Goal: Contribute content: Add original content to the website for others to see

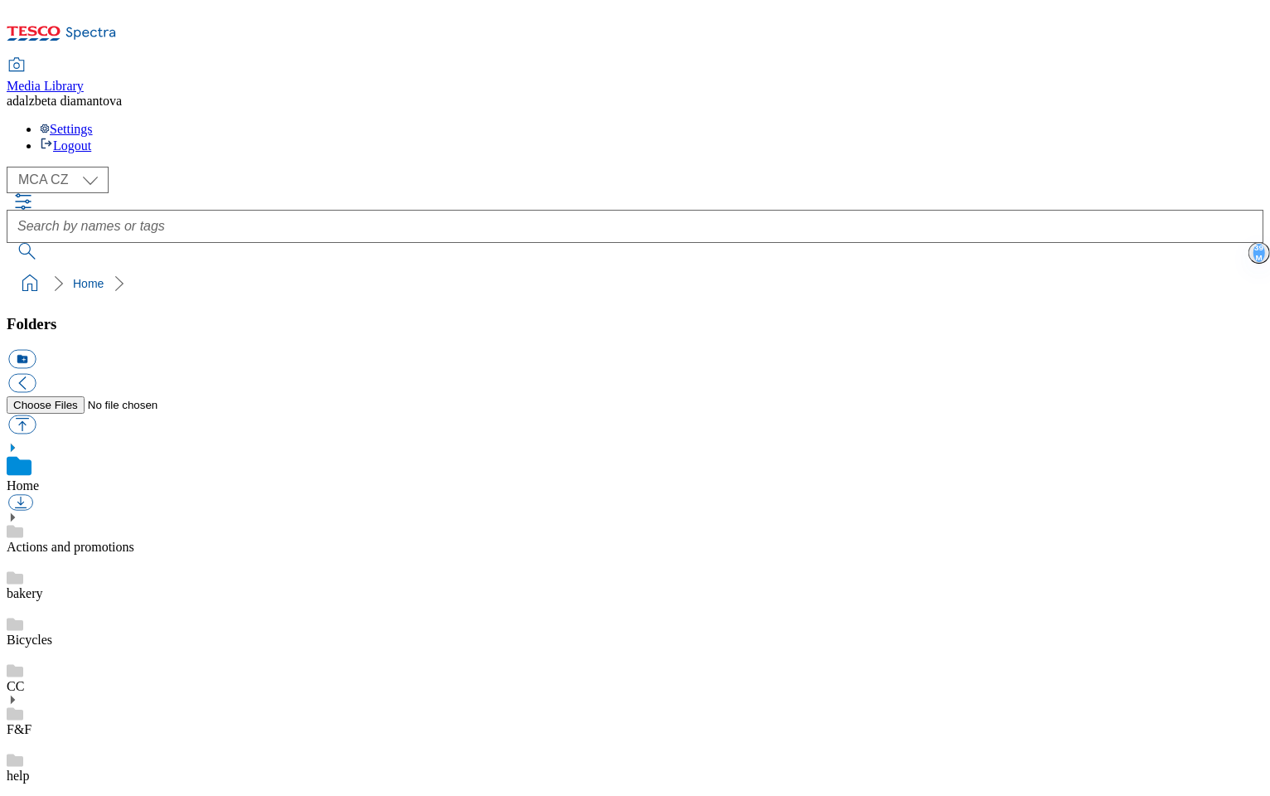
click at [102, 167] on div "( optional ) MCA CZ MCA HU MCA SK MCA CZ" at bounding box center [635, 180] width 1257 height 27
click at [100, 167] on select "MCA CZ MCA HU MCA SK" at bounding box center [58, 180] width 102 height 27
click at [12, 167] on select "MCA CZ MCA HU MCA SK" at bounding box center [58, 180] width 102 height 27
click at [43, 586] on link "bakery" at bounding box center [25, 593] width 36 height 14
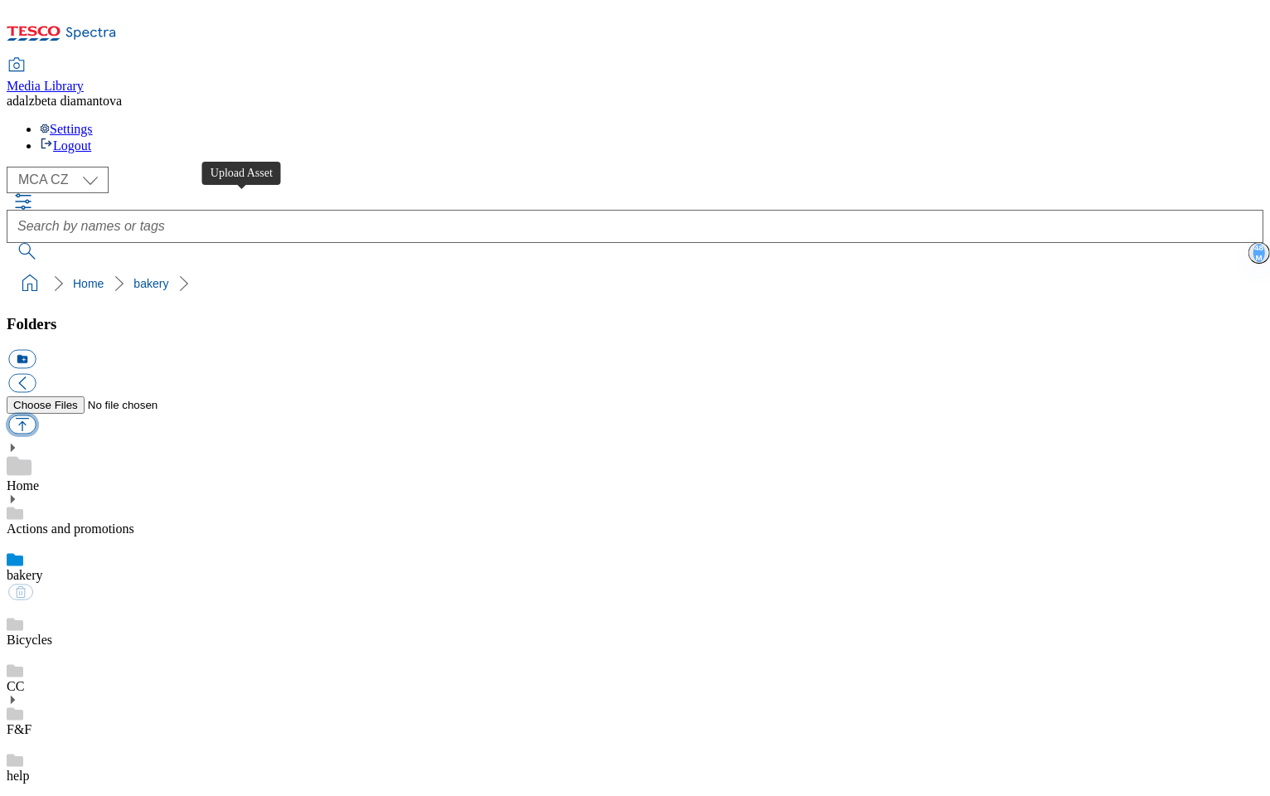
click at [36, 415] on button "button" at bounding box center [21, 424] width 27 height 19
type input "C:\fakepath\C0250_tesco_ktd_spoty_2025_bakery_v6_hudba_3_webmix_251003_(1).mp4"
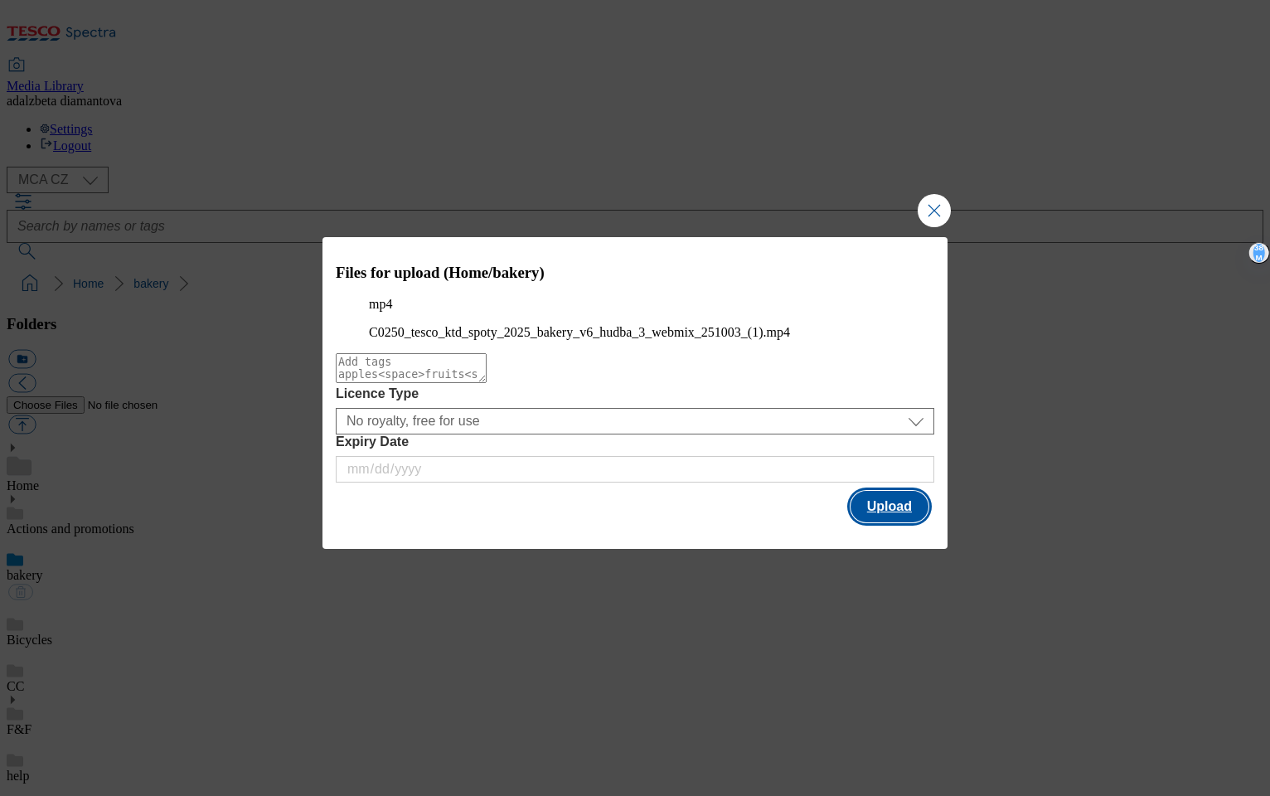
click at [895, 522] on button "Upload" at bounding box center [890, 507] width 78 height 32
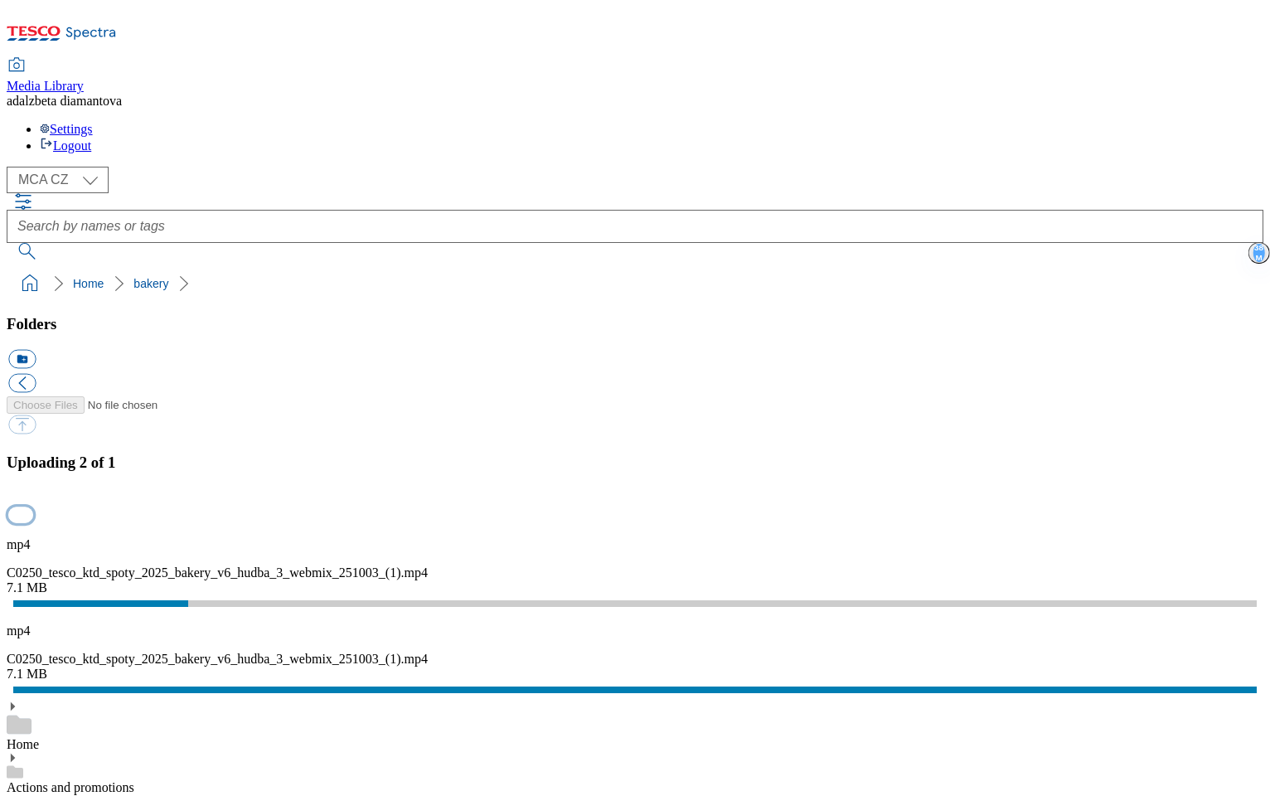
click at [33, 507] on button "button" at bounding box center [20, 515] width 25 height 16
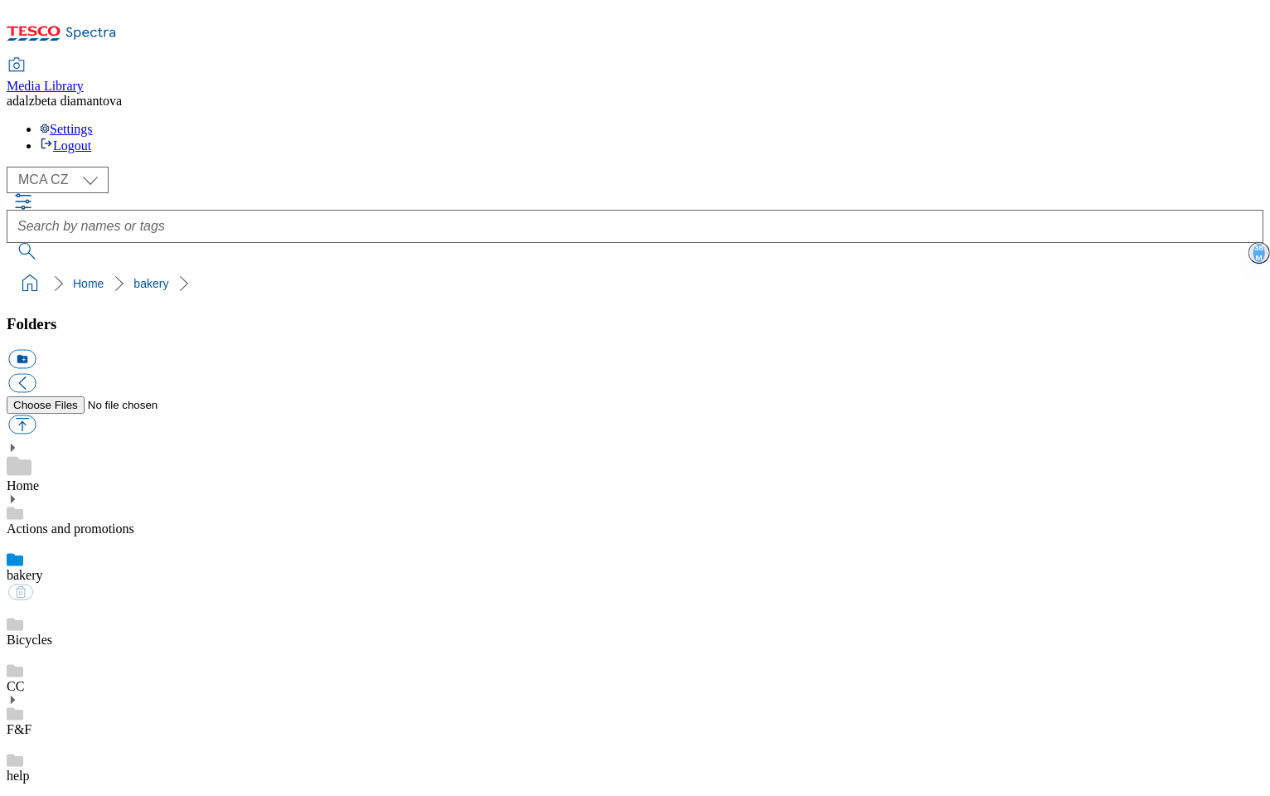
click at [122, 601] on div "Bicycles" at bounding box center [635, 624] width 1257 height 46
click at [118, 536] on div "bakery" at bounding box center [635, 559] width 1257 height 46
click at [52, 633] on link "Bicycles" at bounding box center [30, 640] width 46 height 14
click at [43, 568] on link "bakery" at bounding box center [25, 575] width 36 height 14
click at [36, 415] on button "button" at bounding box center [21, 424] width 27 height 19
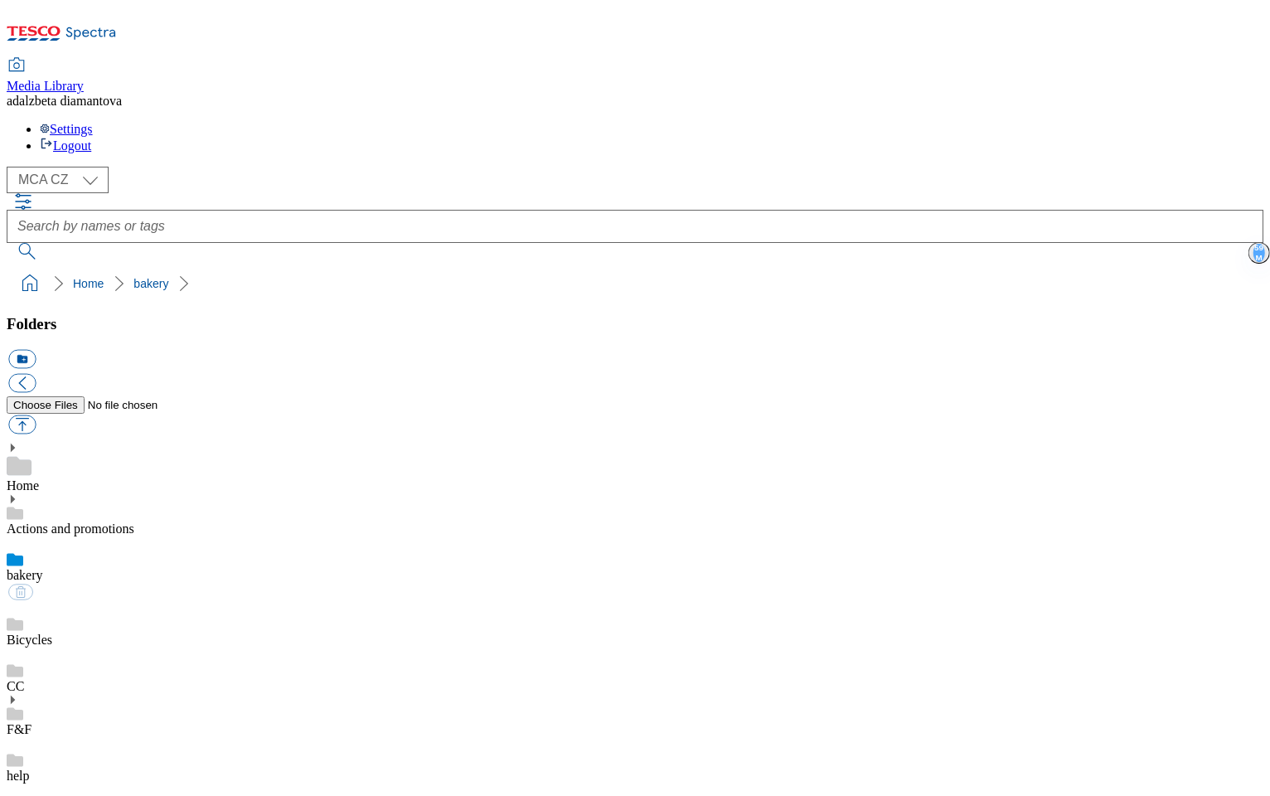
type input "C:\fakepath\C0250_tesco_ktd_spoty_2025_bakery_v6_hudba_3_webmix_251003_(1).mp4"
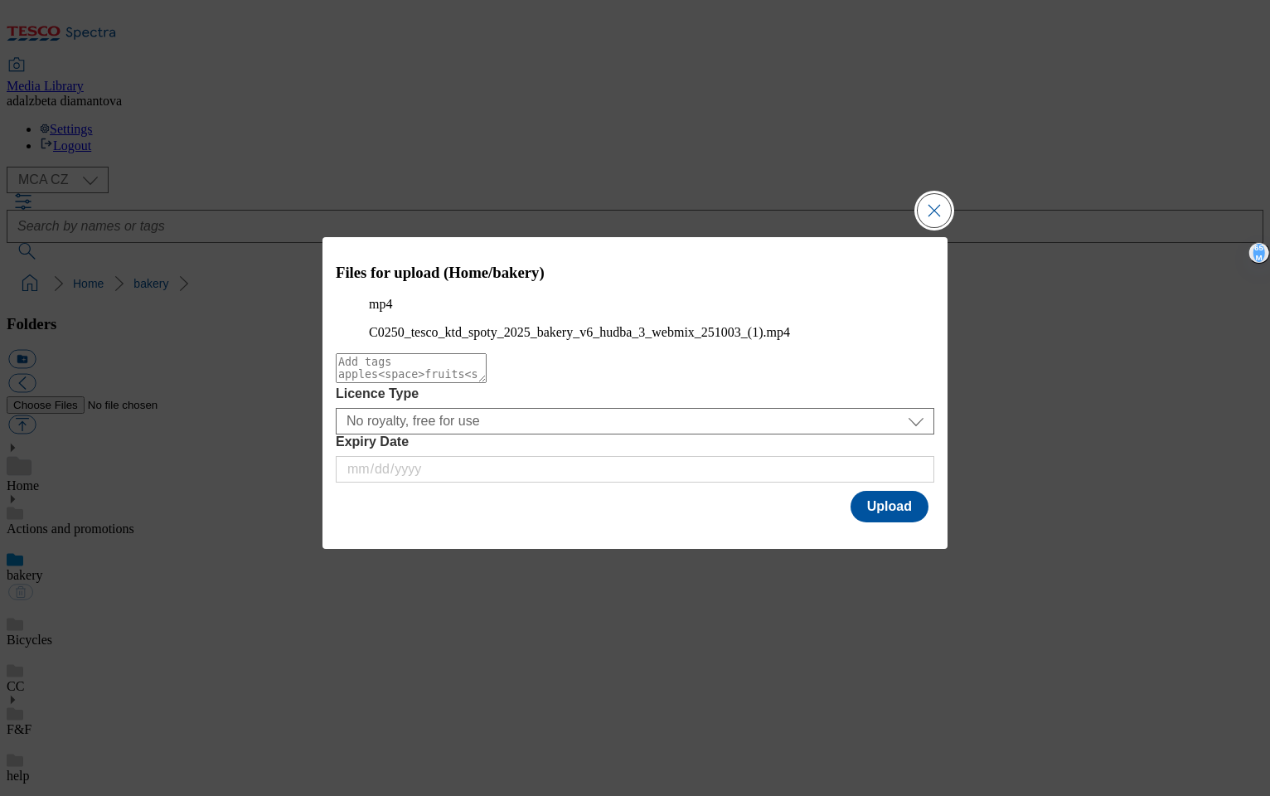
click at [949, 194] on button "Close Modal" at bounding box center [934, 210] width 33 height 33
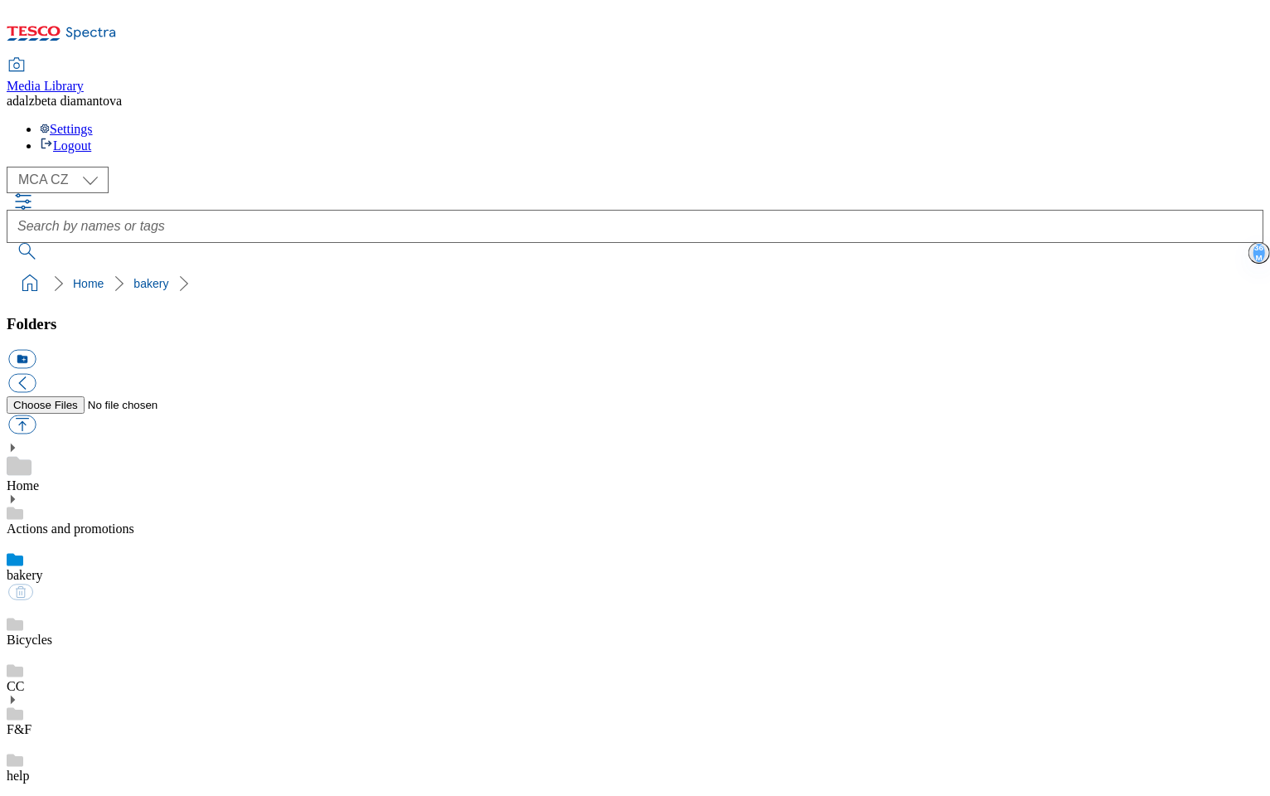
scroll to position [1421, 0]
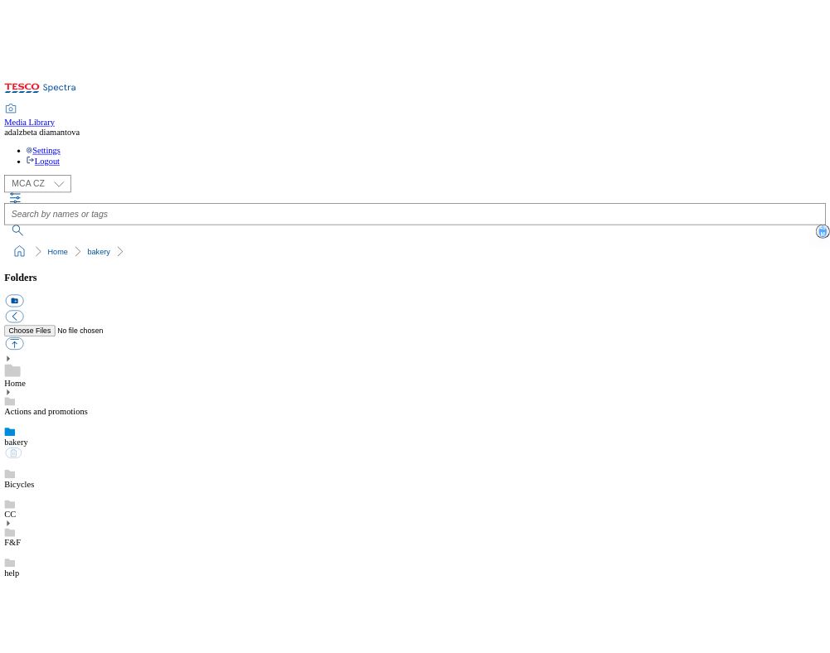
scroll to position [95, 0]
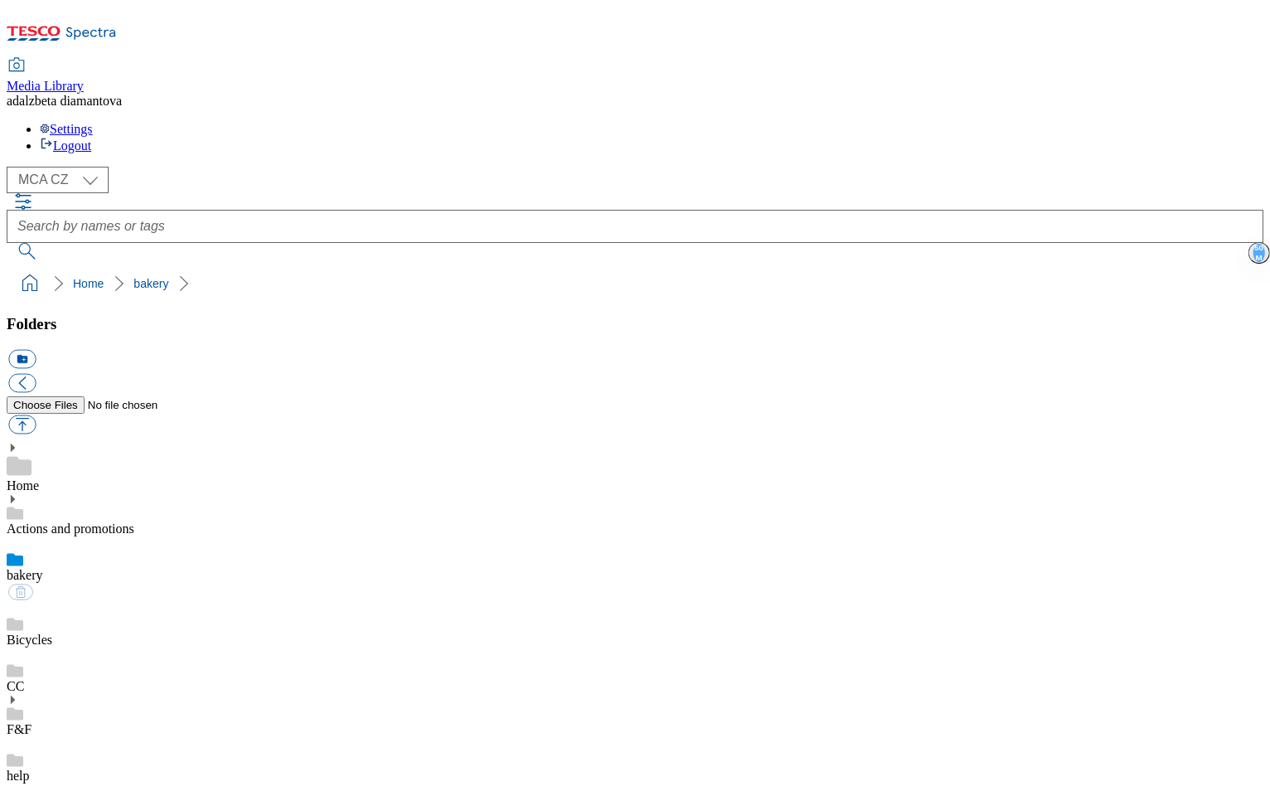
click at [36, 415] on button "button" at bounding box center [21, 424] width 27 height 19
type input "C:\fakepath\C0250_tesco_ktd_spoty_2025_bakery_v6_hudba_3_webmix_251003.mp4"
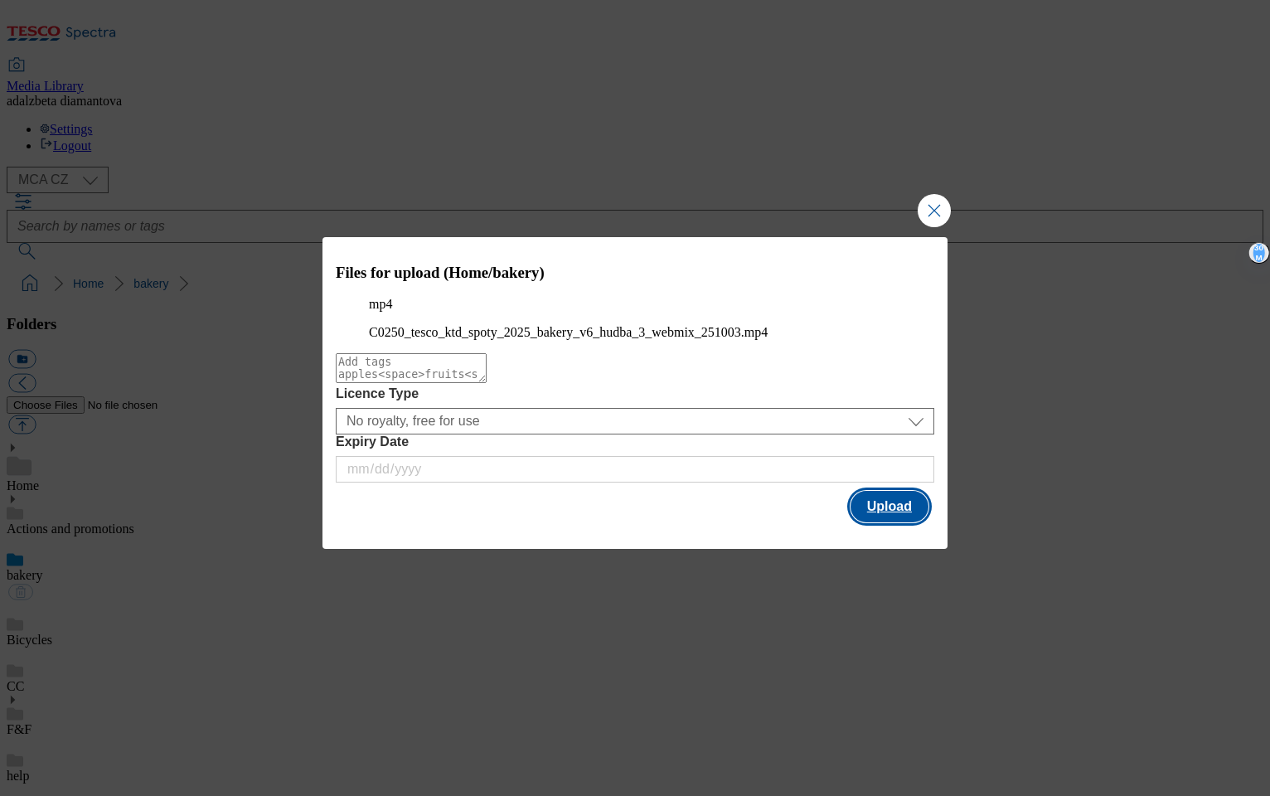
click at [913, 522] on button "Upload" at bounding box center [890, 507] width 78 height 32
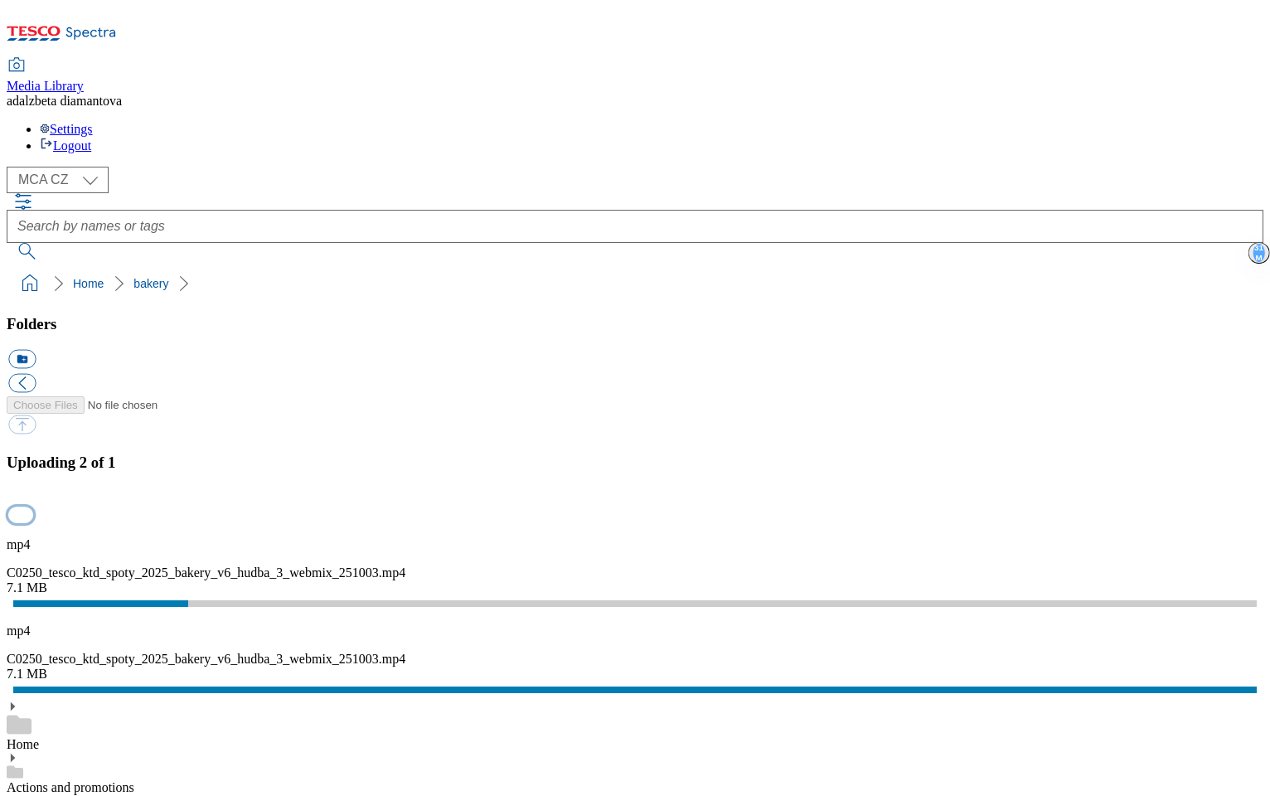
click at [33, 507] on button "button" at bounding box center [20, 515] width 25 height 16
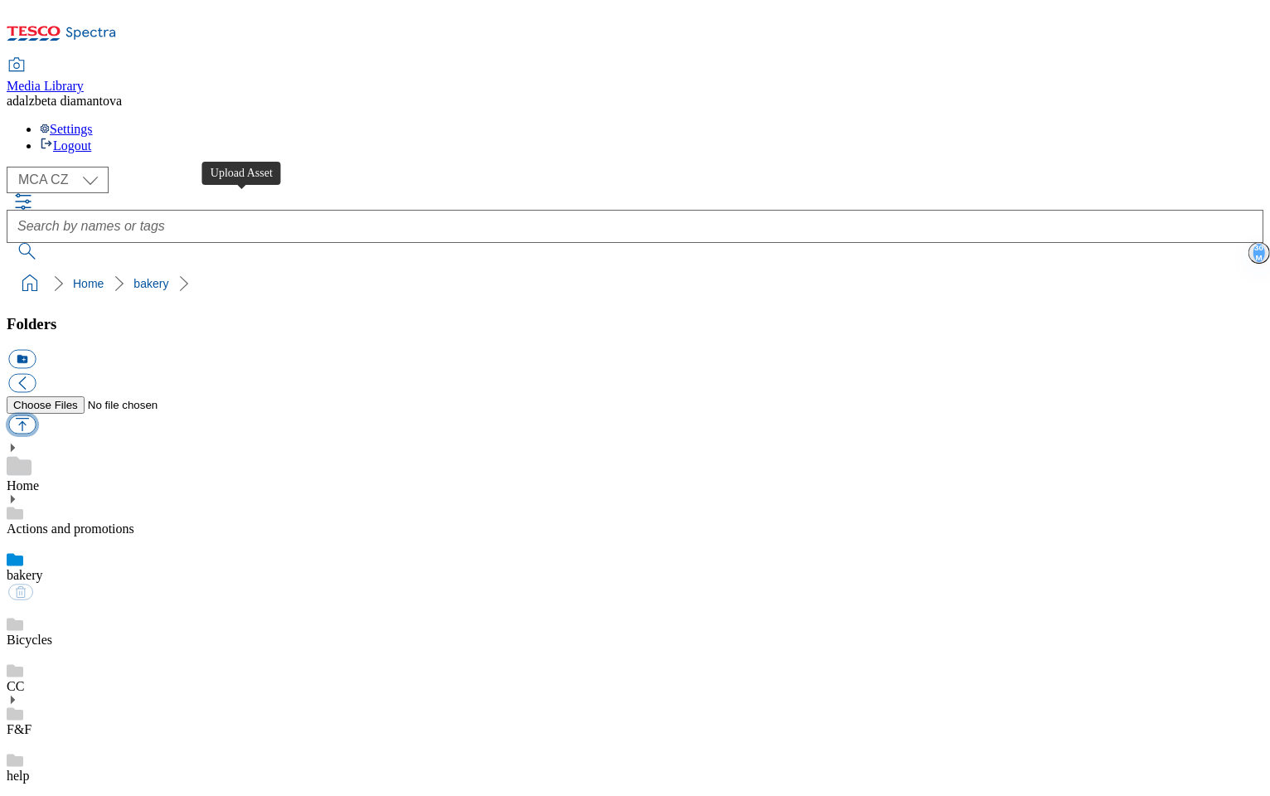
click at [36, 415] on button "button" at bounding box center [21, 424] width 27 height 19
type input "C:\fakepath\C0250_tesco_ktd_spoty_2025_bakery_v6_hudba_3_webmix_720.mov"
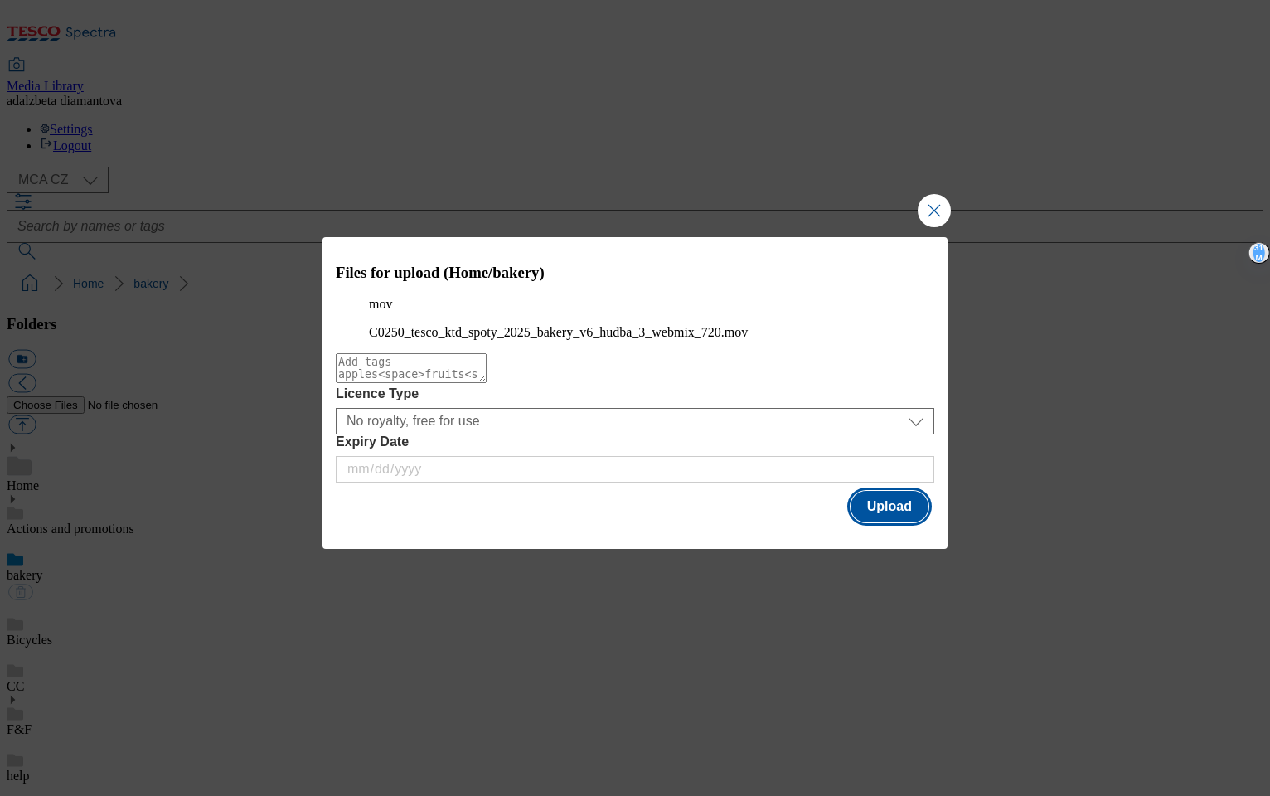
click at [885, 522] on button "Upload" at bounding box center [890, 507] width 78 height 32
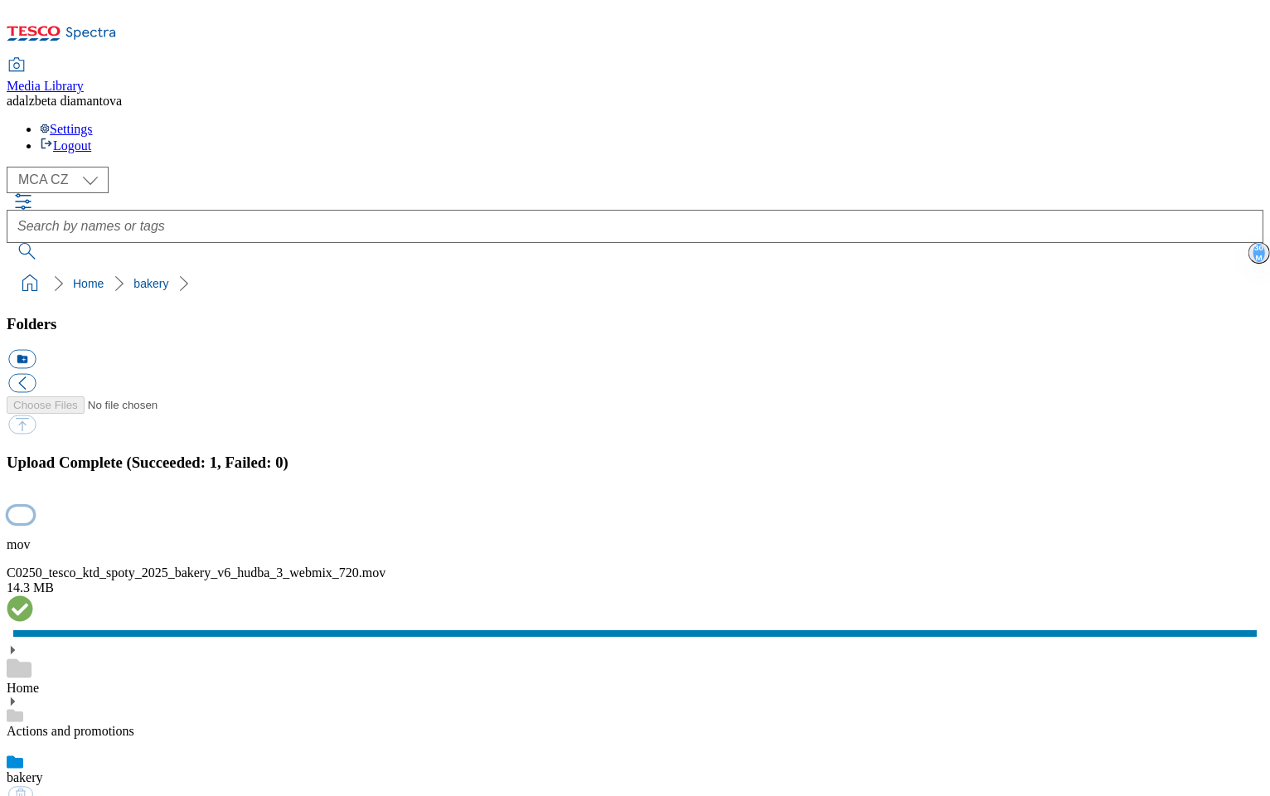
click at [33, 507] on button "button" at bounding box center [20, 515] width 25 height 16
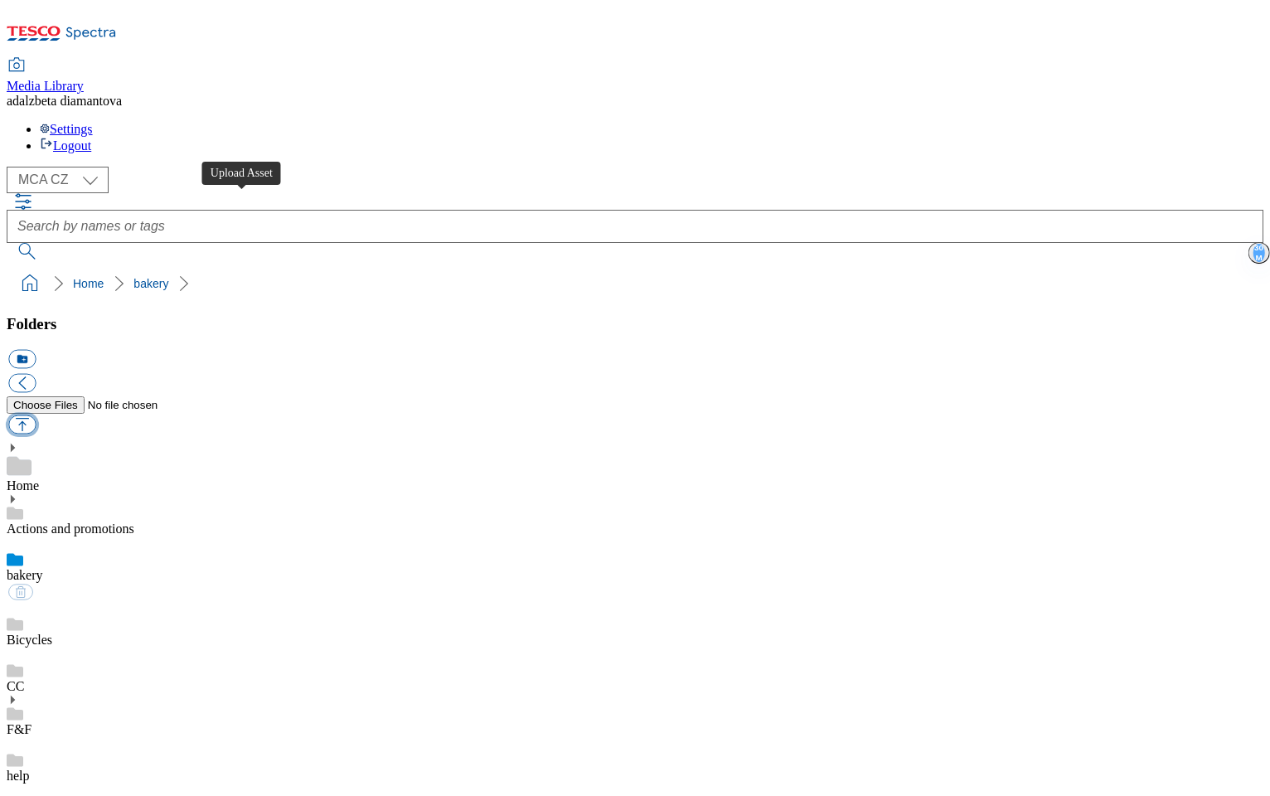
click at [36, 415] on button "button" at bounding box center [21, 424] width 27 height 19
type input "C:\fakepath\cz-pekarna-video-thumbnail.png"
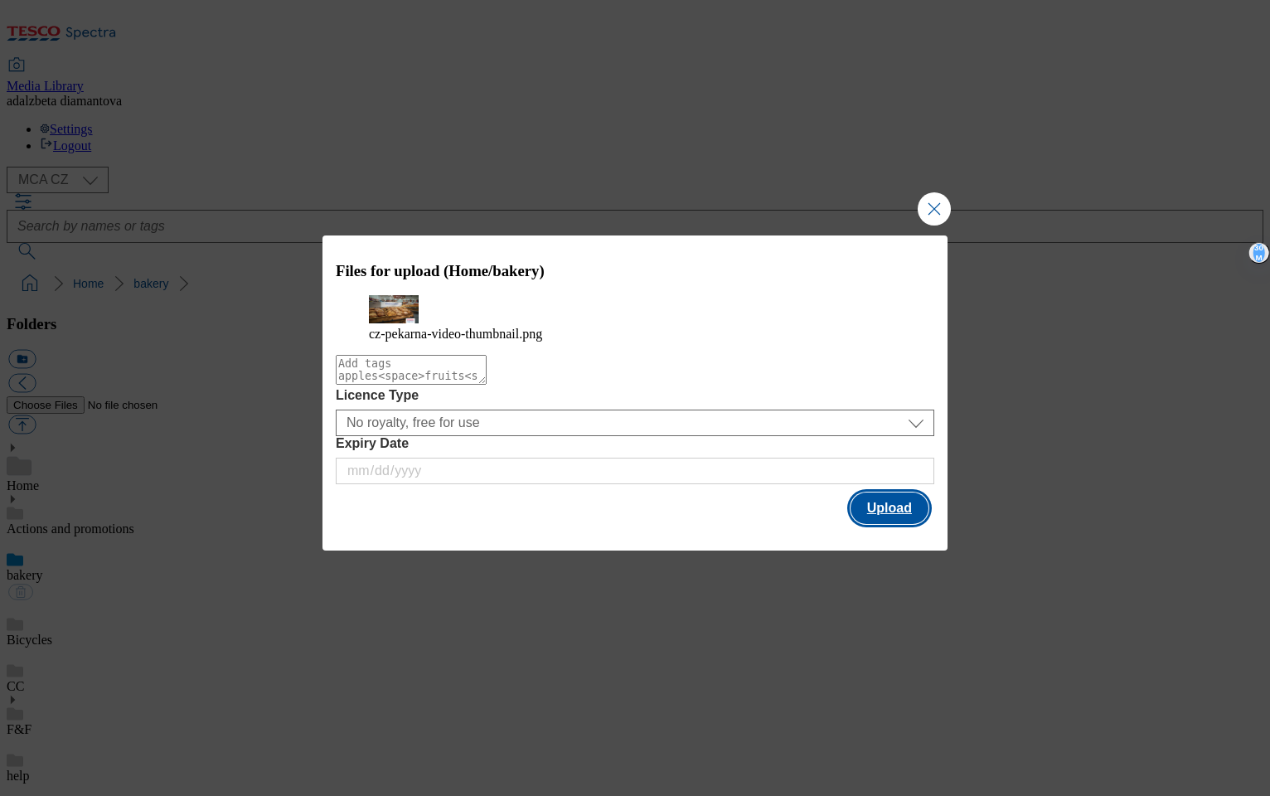
click at [900, 524] on button "Upload" at bounding box center [890, 509] width 78 height 32
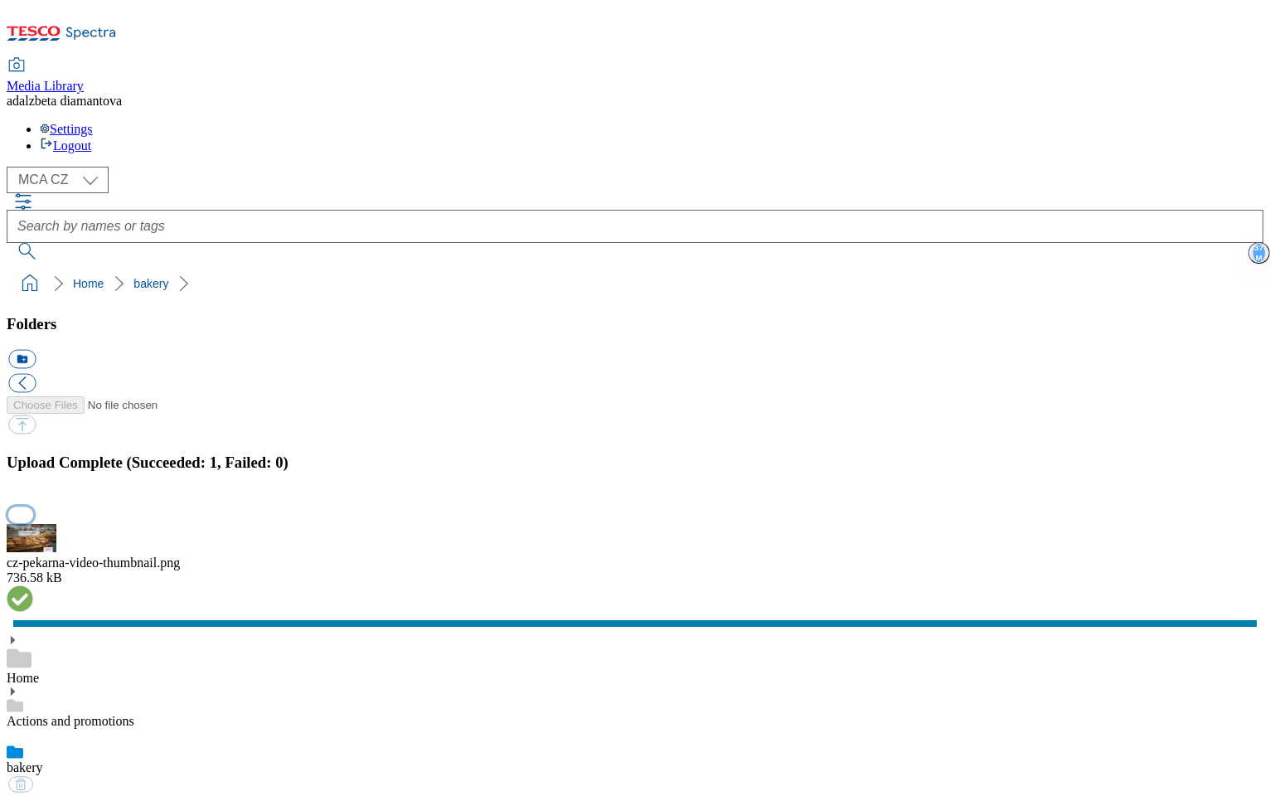
click at [33, 507] on button "button" at bounding box center [20, 515] width 25 height 16
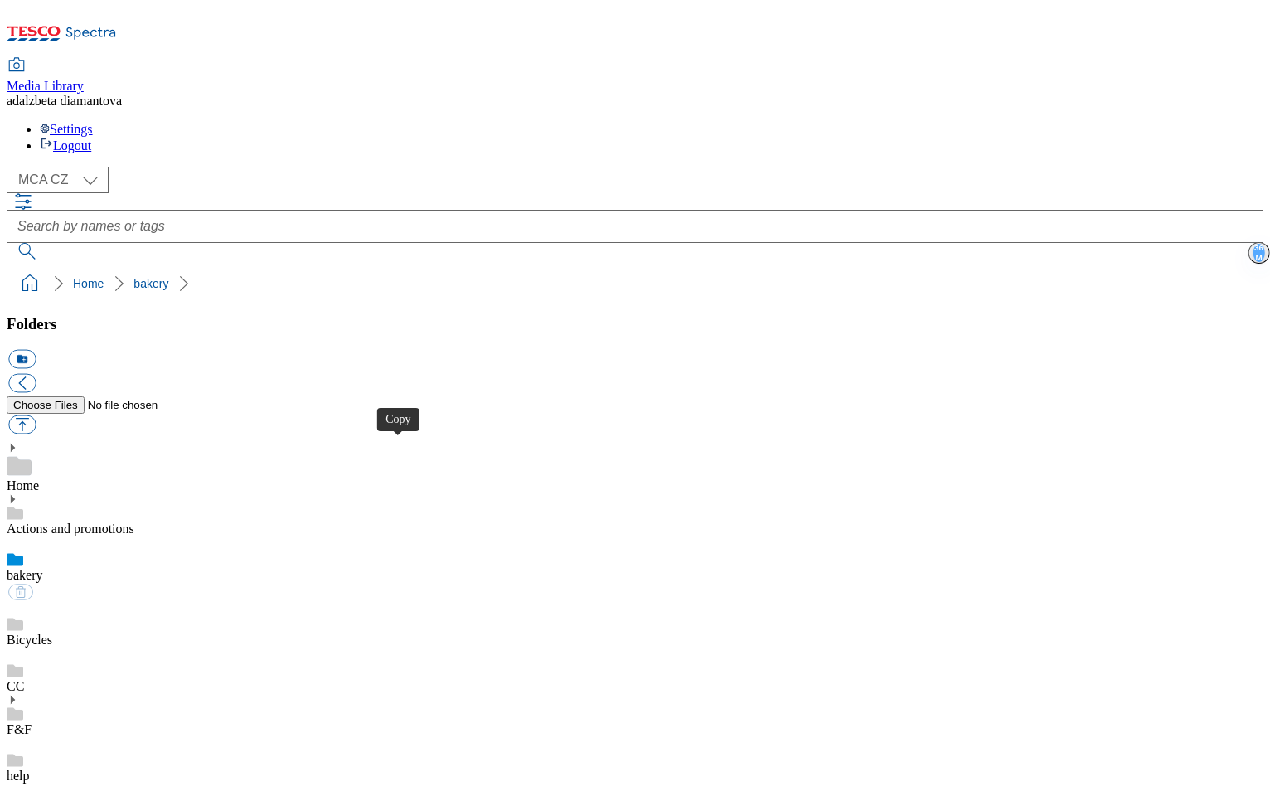
drag, startPoint x: 408, startPoint y: 450, endPoint x: 425, endPoint y: 420, distance: 35.3
click at [137, 601] on div "Bicycles" at bounding box center [635, 624] width 1257 height 46
click at [43, 568] on link "bakery" at bounding box center [25, 575] width 36 height 14
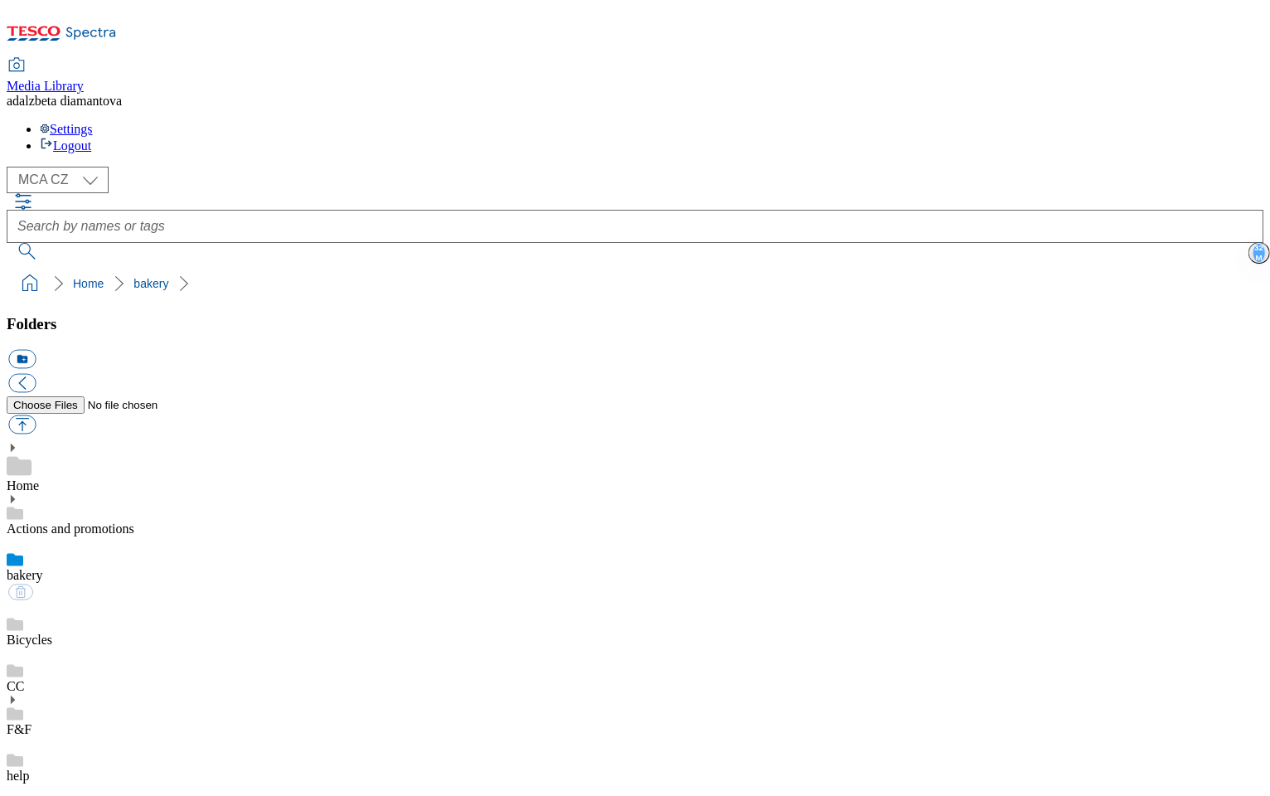
checkbox input "true"
type input "C:\fakepath\Tesco_Quality_Bakery_digital_Nadychane_thumbnail.png"
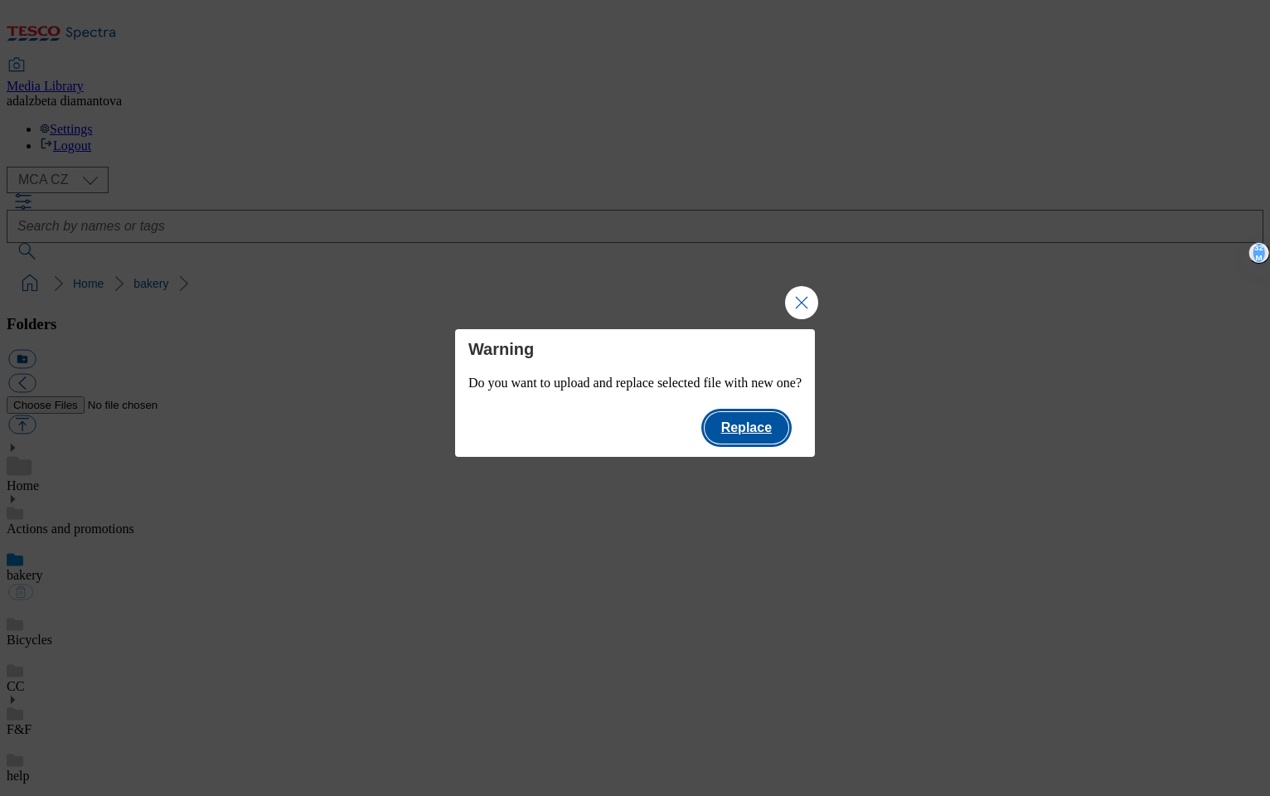
click at [785, 438] on button "Replace" at bounding box center [747, 428] width 84 height 32
